Goal: Book appointment/travel/reservation

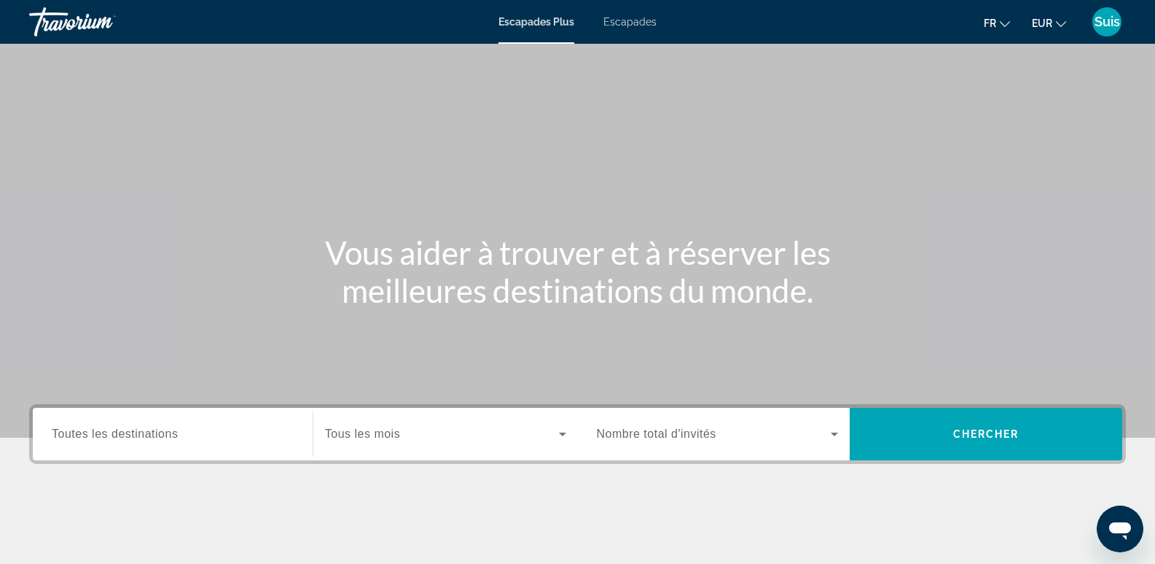
click at [640, 21] on font "Escapades" at bounding box center [630, 22] width 53 height 12
click at [204, 434] on input "Destination Toutes les destinations" at bounding box center [173, 434] width 242 height 17
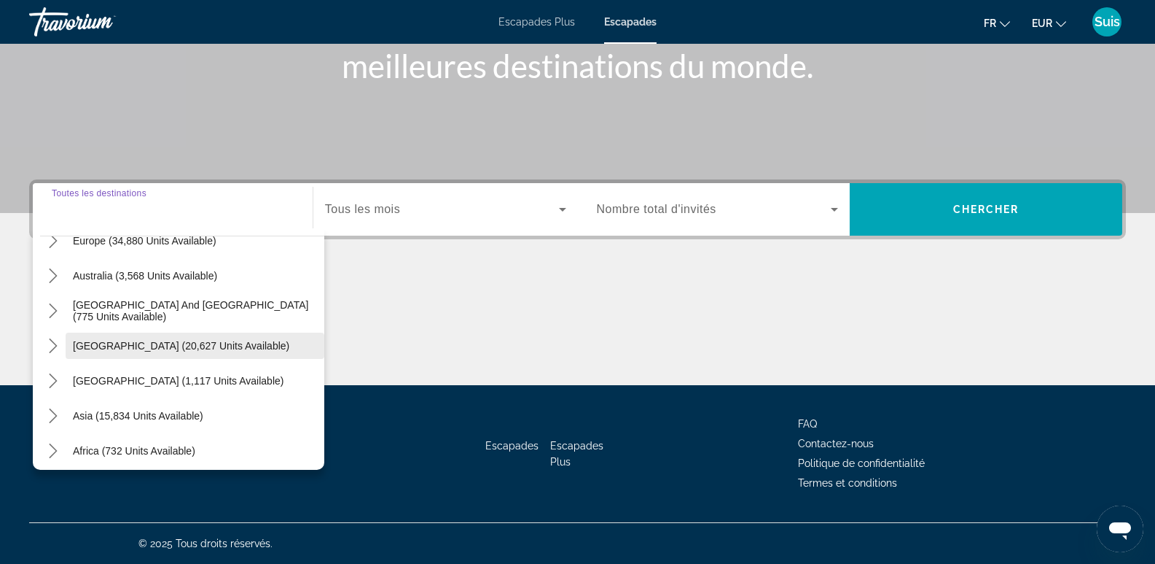
scroll to position [219, 0]
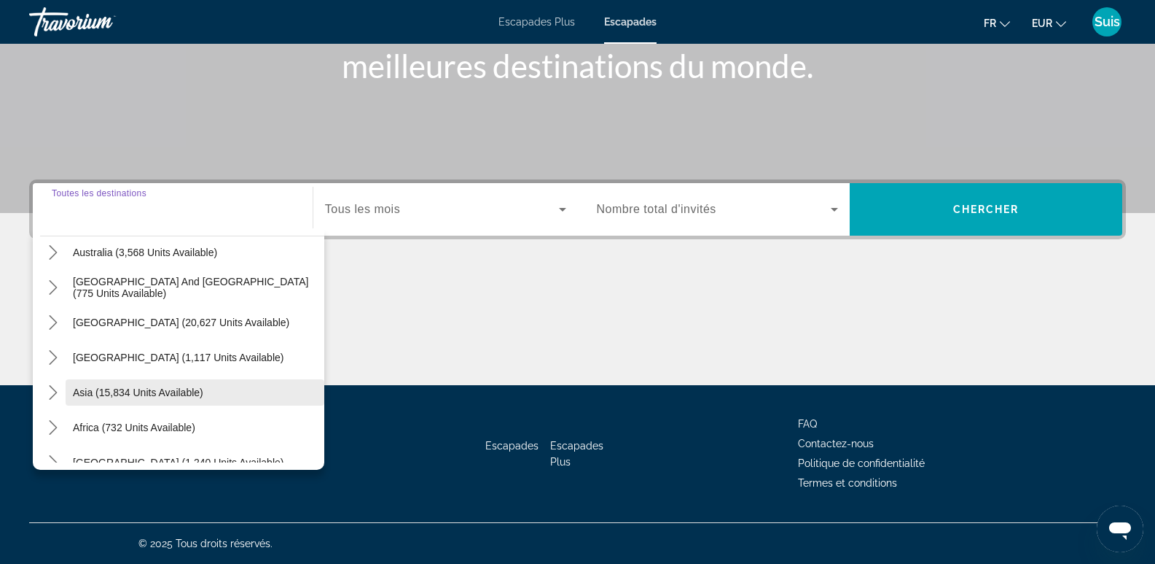
click at [97, 394] on span "Asia (15,834 units available)" at bounding box center [138, 392] width 130 height 12
type input "**********"
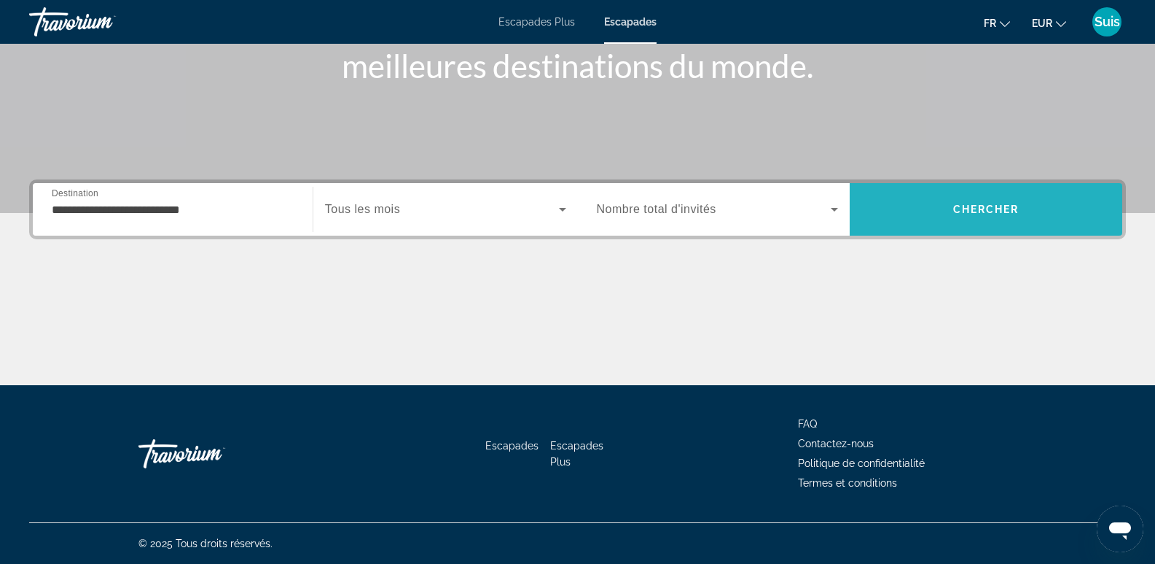
click at [1005, 214] on span "Chercher" at bounding box center [987, 209] width 66 height 12
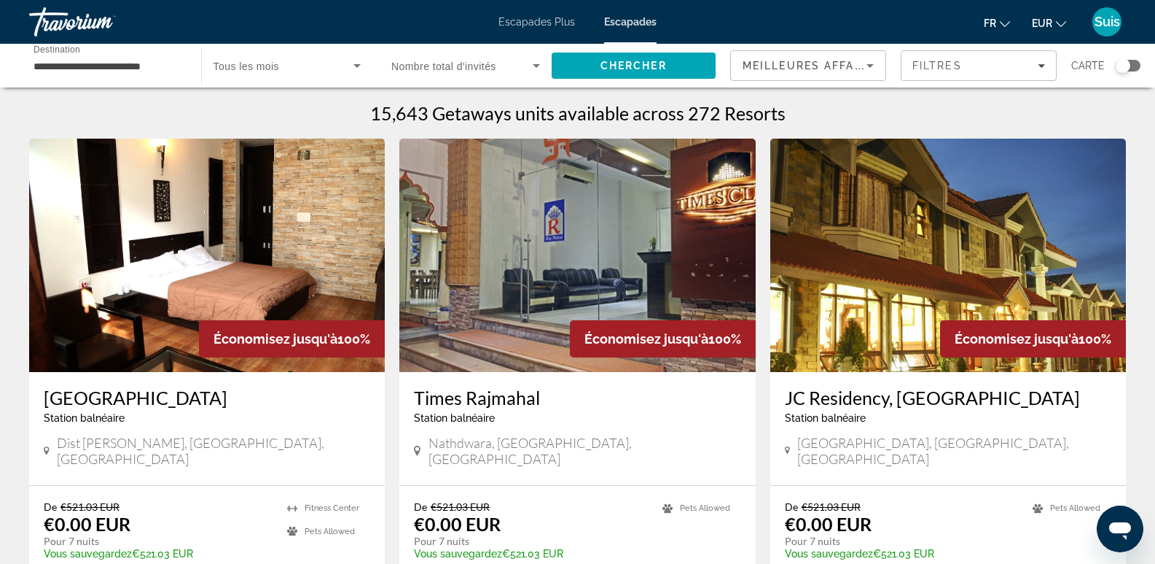
click at [1139, 66] on div "Search widget" at bounding box center [1128, 66] width 25 height 12
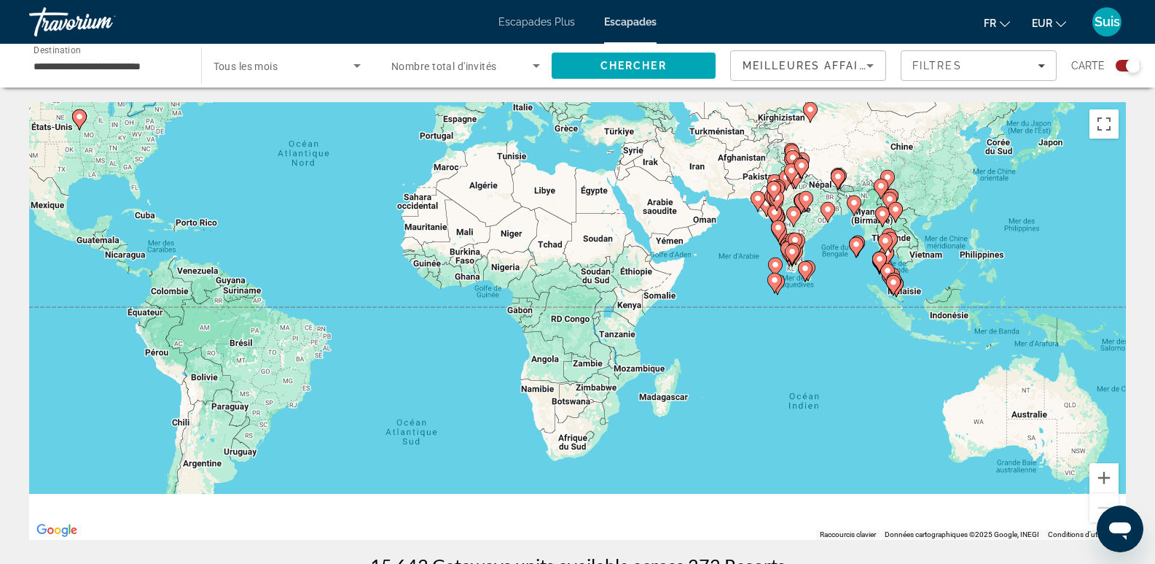
drag, startPoint x: 886, startPoint y: 398, endPoint x: 800, endPoint y: 319, distance: 116.6
click at [800, 319] on div "Pour activer le glissement avec le clavier, appuyez sur Alt+Entrée. Une fois ce…" at bounding box center [577, 320] width 1097 height 437
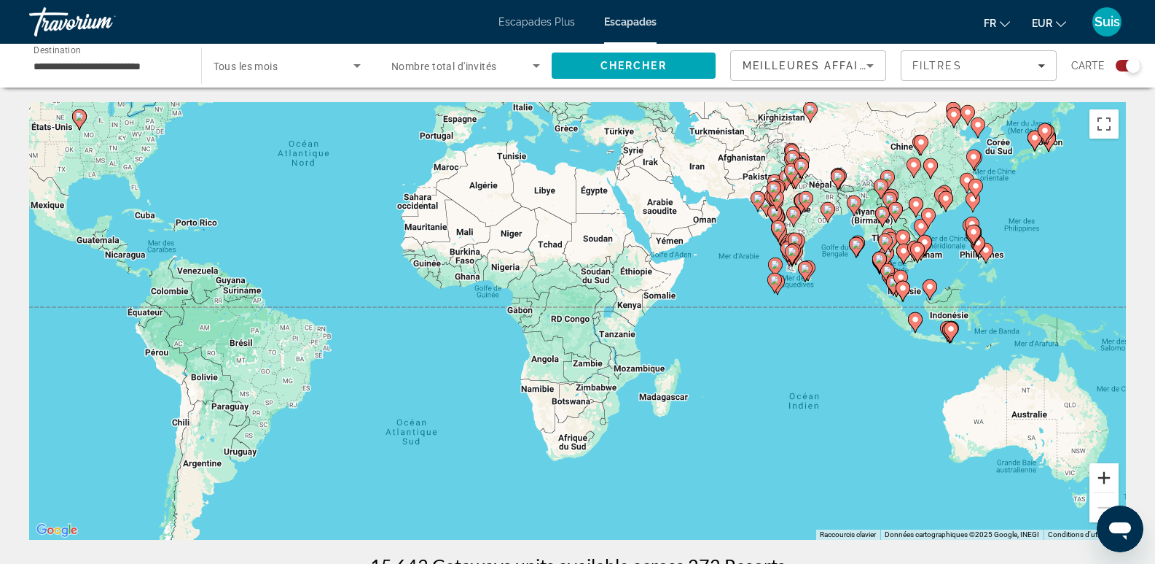
click at [1104, 481] on button "Zoom avant" at bounding box center [1104, 477] width 29 height 29
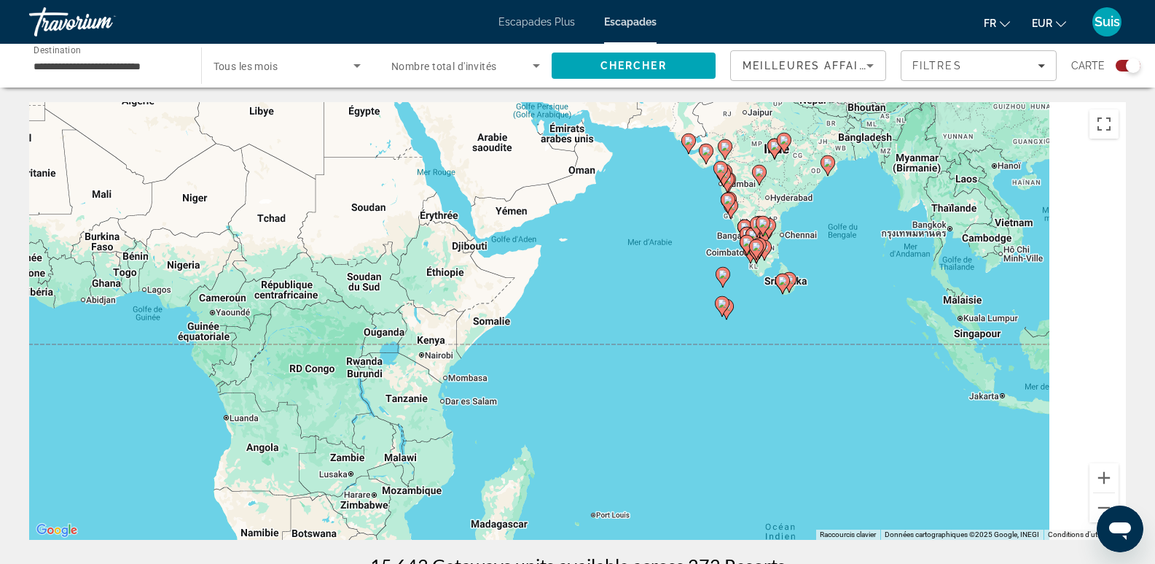
drag, startPoint x: 1087, startPoint y: 329, endPoint x: 840, endPoint y: 381, distance: 252.6
click at [835, 380] on div "Pour activer le glissement avec le clavier, appuyez sur Alt+Entrée. Une fois ce…" at bounding box center [577, 320] width 1097 height 437
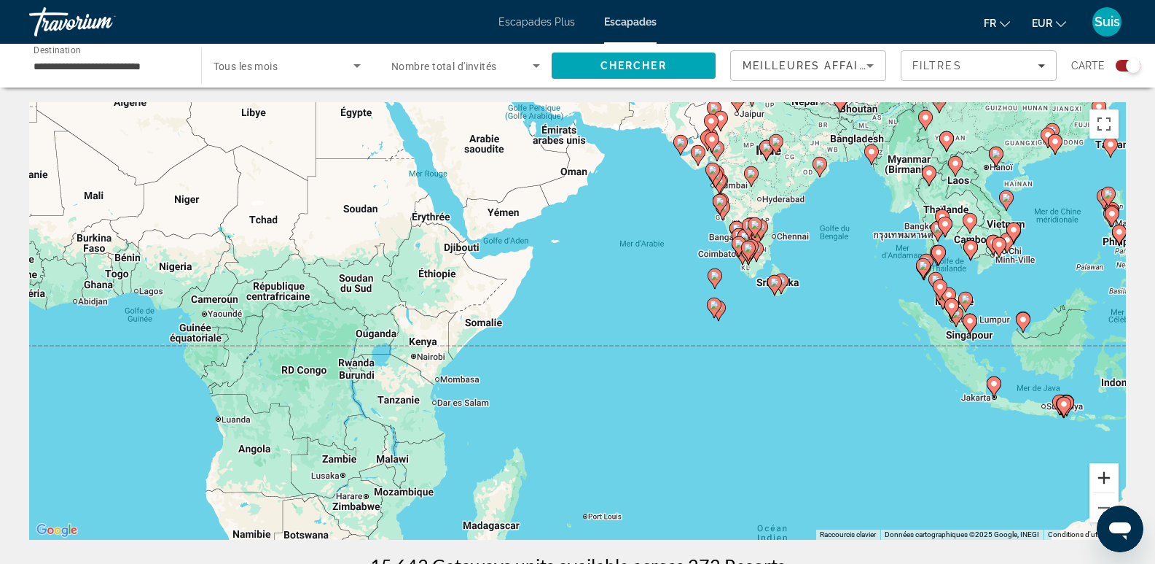
click at [1107, 476] on button "Zoom avant" at bounding box center [1104, 477] width 29 height 29
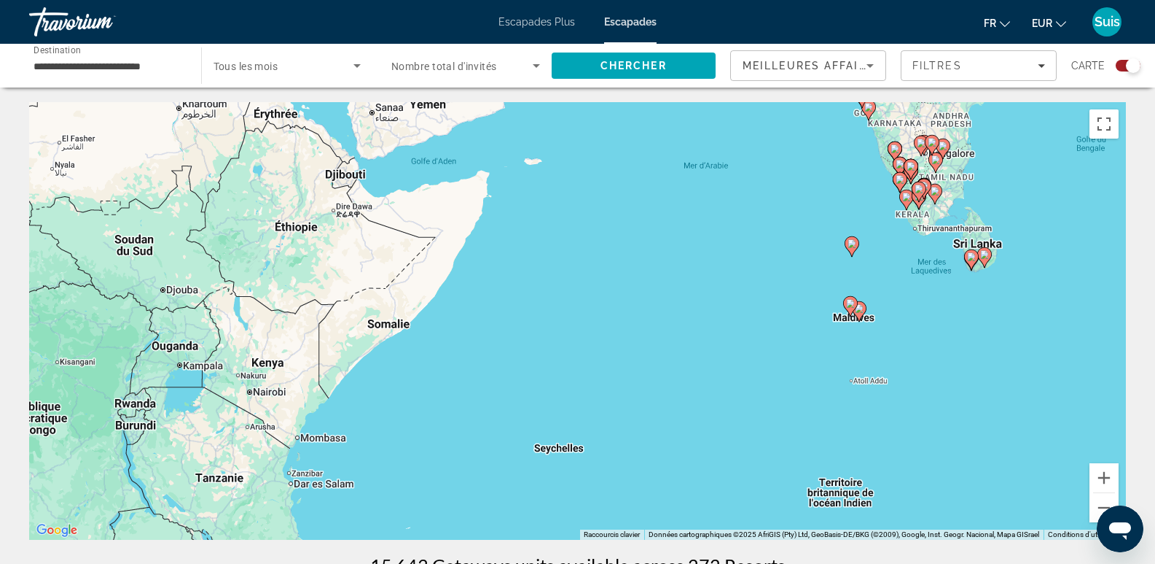
click at [859, 307] on image "Contenu principal" at bounding box center [859, 308] width 9 height 9
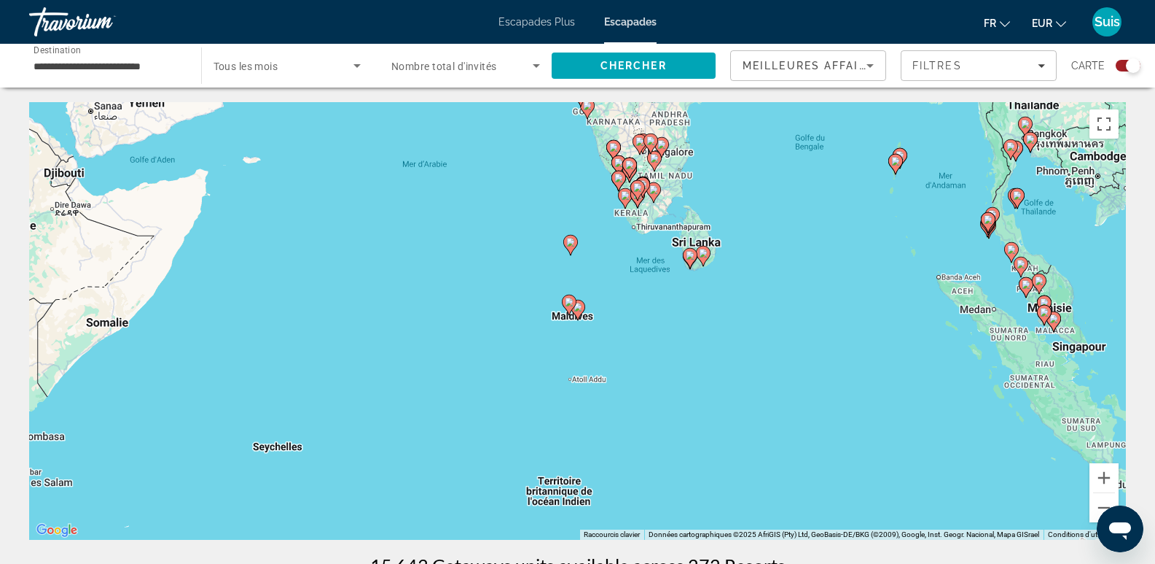
click at [577, 309] on image "Contenu principal" at bounding box center [578, 307] width 9 height 9
type input "**********"
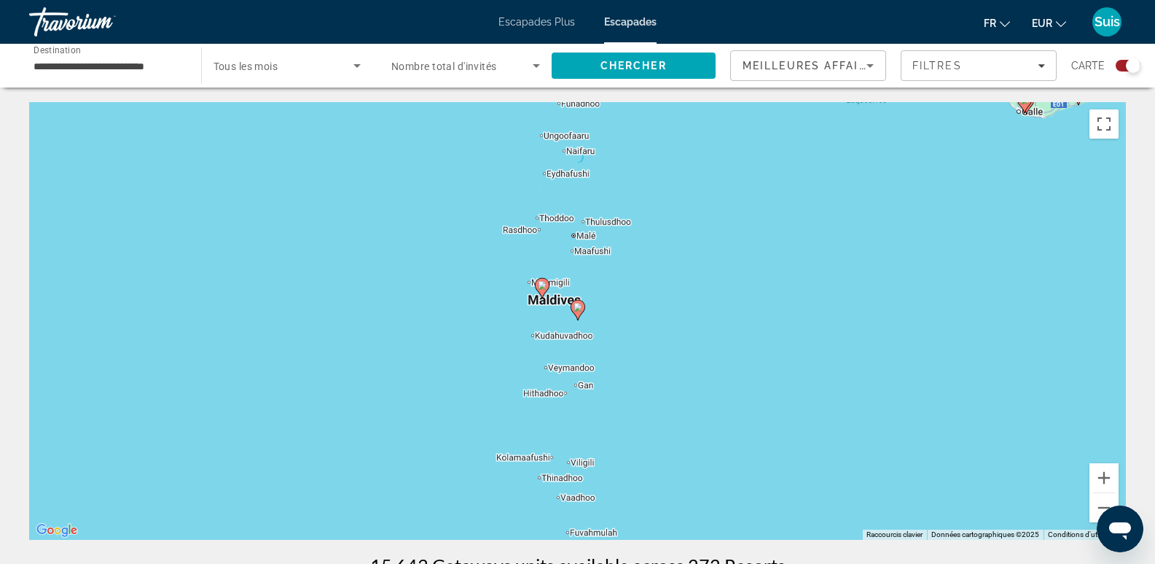
click at [577, 309] on image "Contenu principal" at bounding box center [578, 307] width 9 height 9
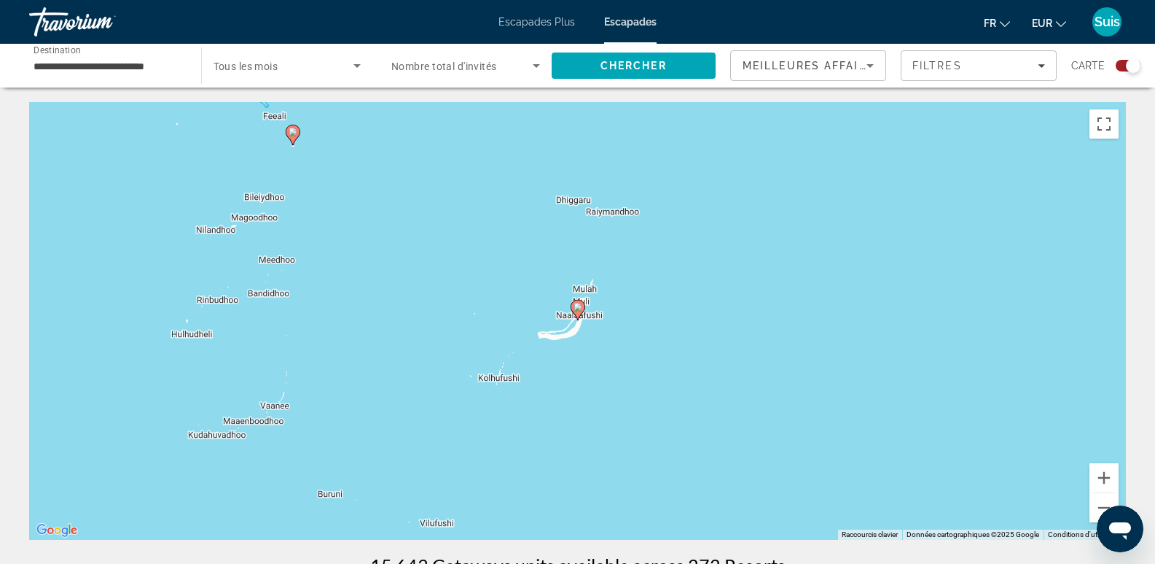
click at [577, 309] on image "Contenu principal" at bounding box center [578, 307] width 9 height 9
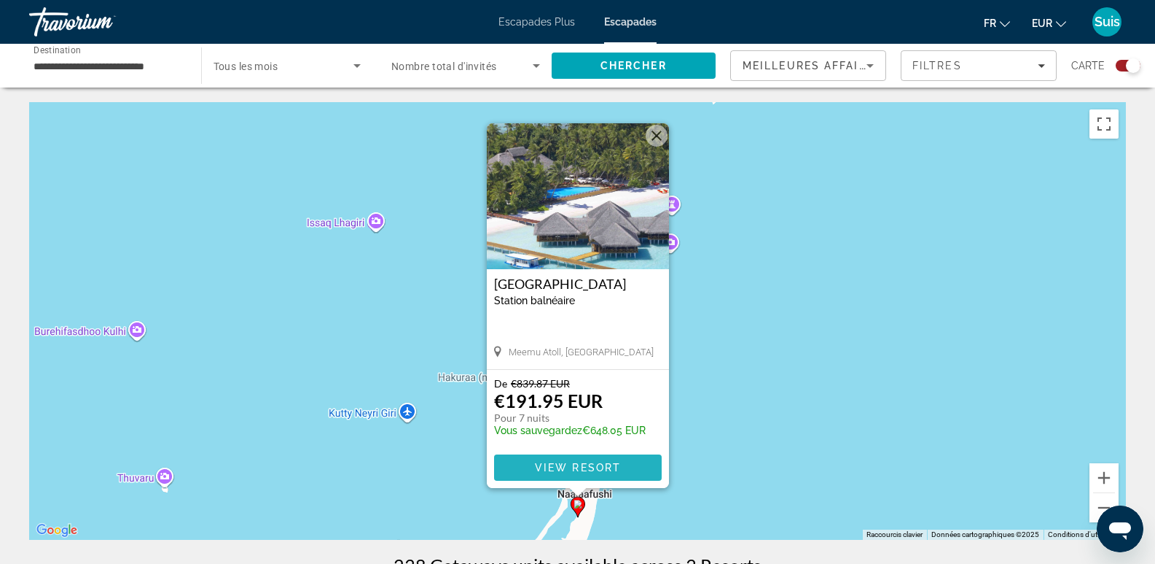
click at [597, 464] on span "View Resort" at bounding box center [577, 467] width 86 height 12
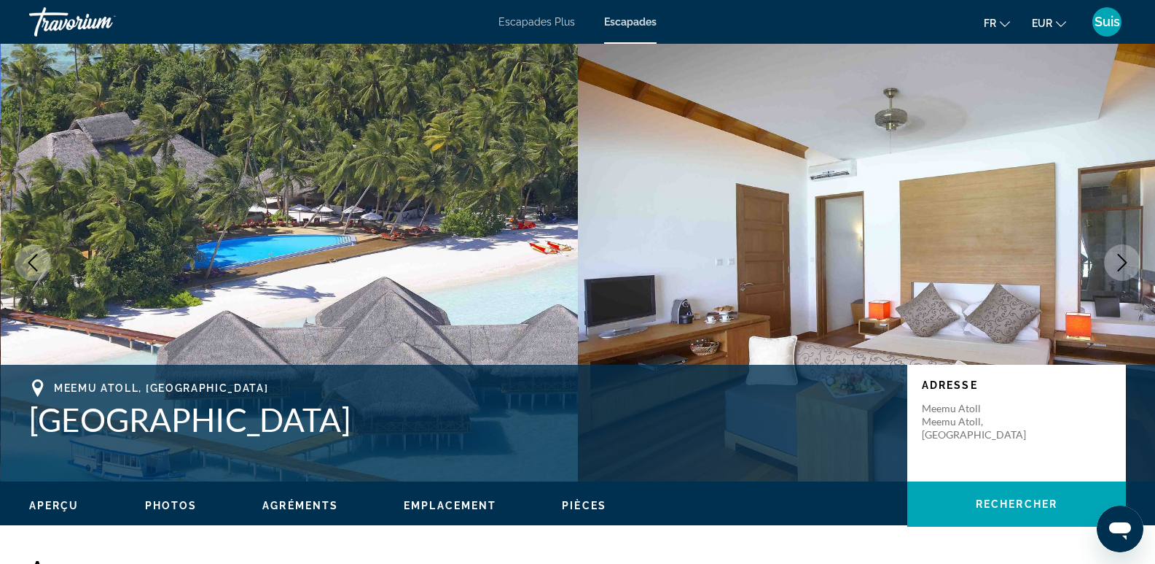
click at [1123, 269] on icon "Next image" at bounding box center [1122, 262] width 17 height 17
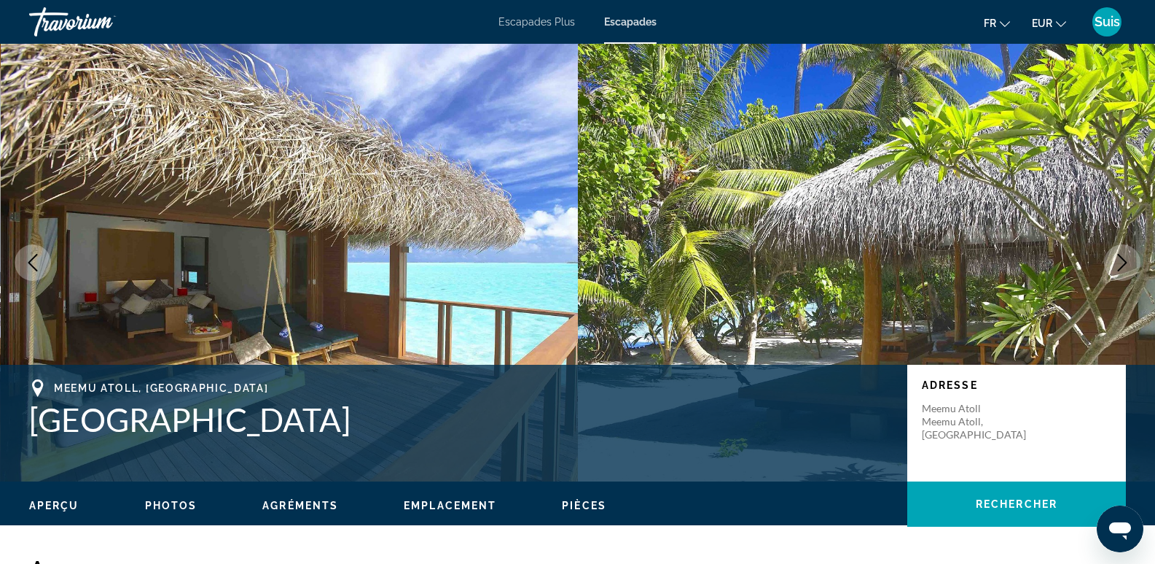
click at [1118, 261] on icon "Next image" at bounding box center [1122, 262] width 17 height 17
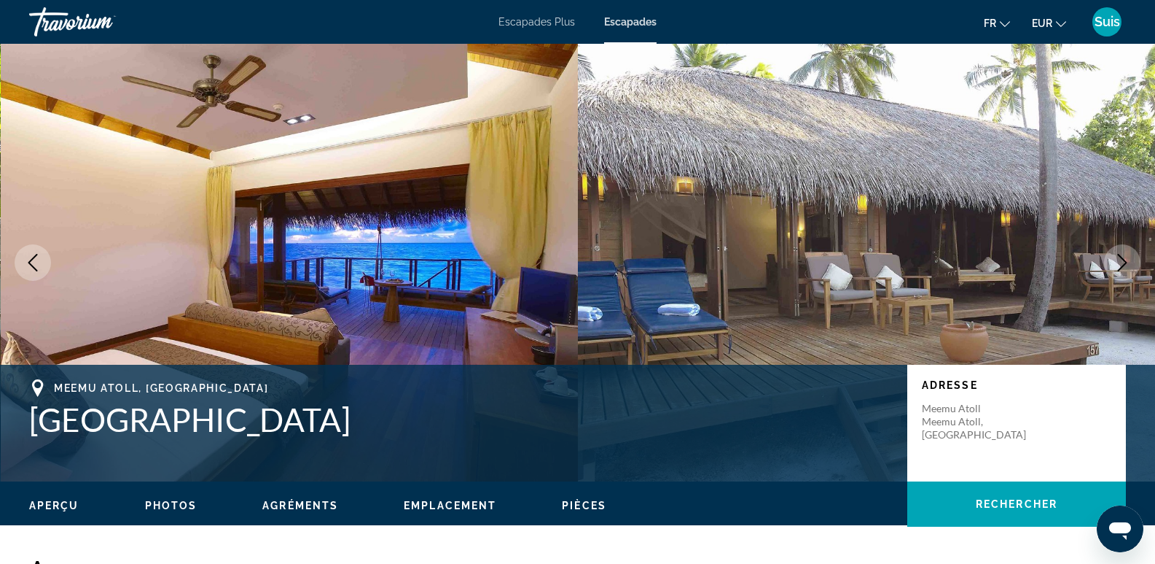
click at [1118, 261] on icon "Next image" at bounding box center [1122, 262] width 17 height 17
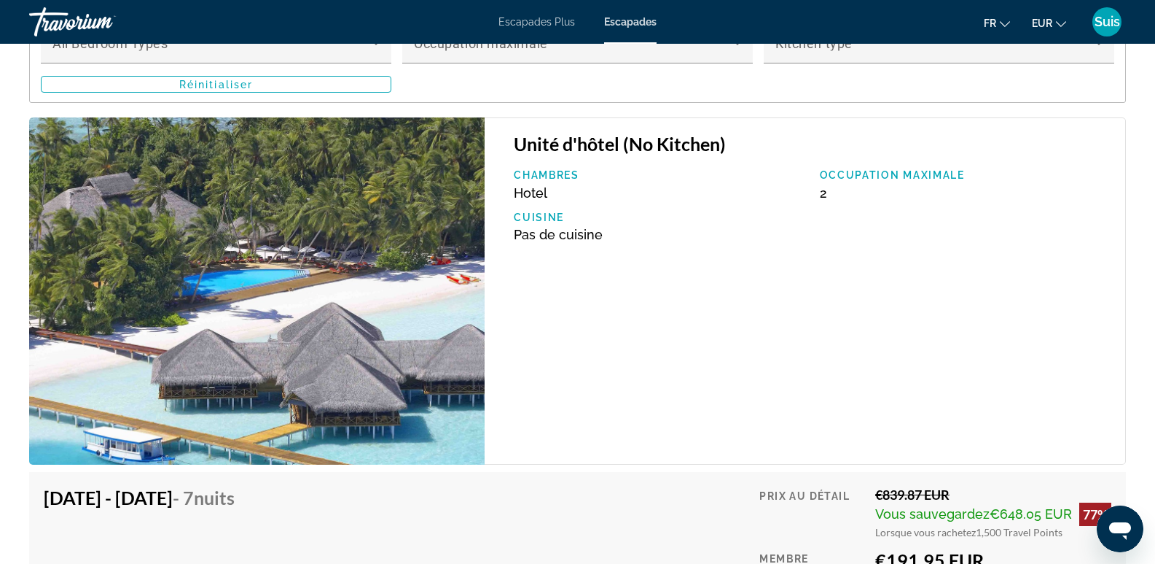
scroll to position [2916, 0]
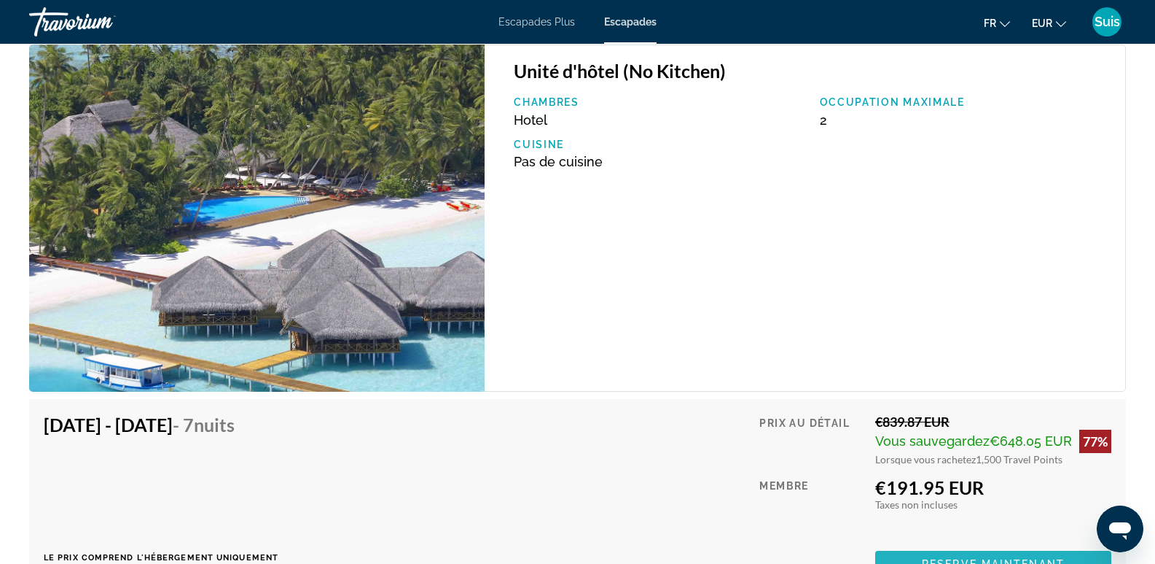
click at [944, 558] on span "Reserve maintenant" at bounding box center [993, 564] width 143 height 12
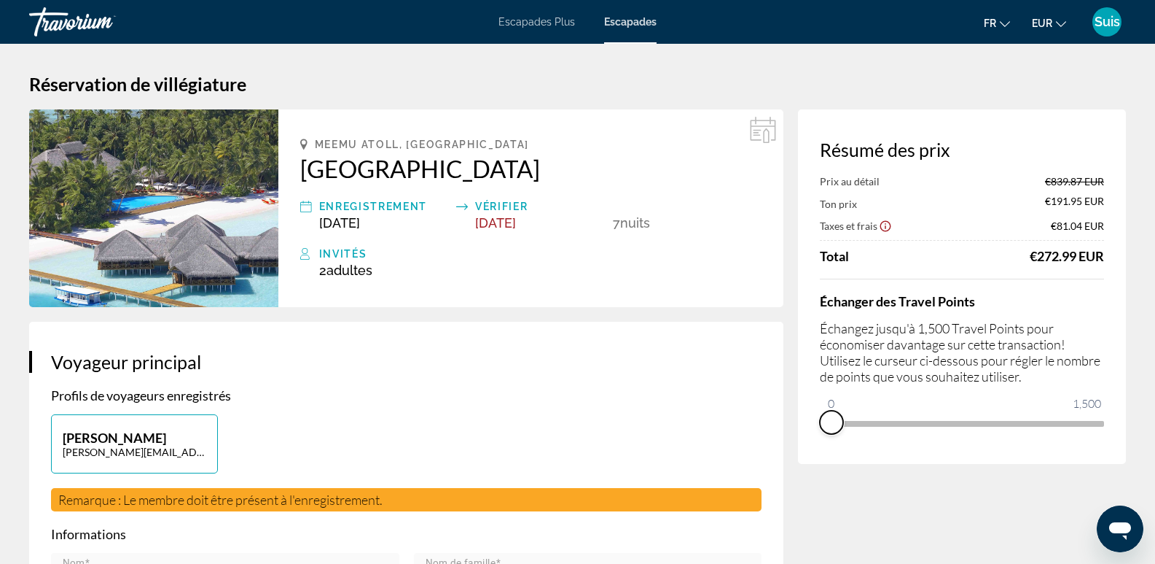
drag, startPoint x: 1094, startPoint y: 434, endPoint x: 811, endPoint y: 435, distance: 282.9
click at [811, 435] on div "Résumé des prix Prix au détail €839.87 EUR Ton prix €191.95 EUR Taxes et frais …" at bounding box center [962, 286] width 328 height 354
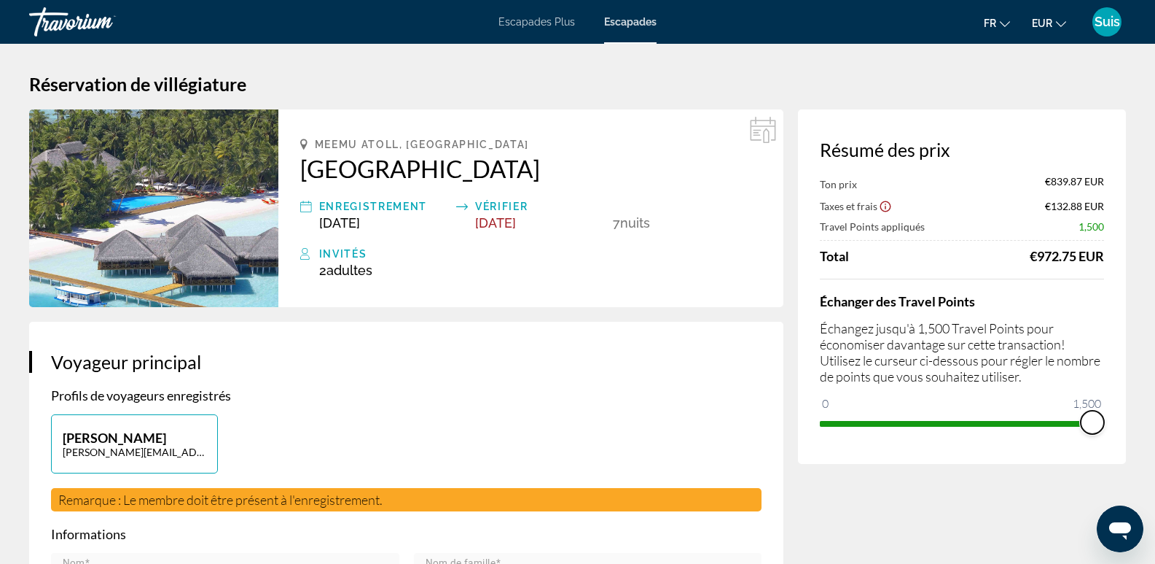
drag, startPoint x: 832, startPoint y: 403, endPoint x: 1166, endPoint y: 438, distance: 335.7
click at [1155, 438] on html "Passer au contenu principal Escapades Plus Escapades fr English Español Françai…" at bounding box center [577, 282] width 1155 height 564
